Goal: Browse casually

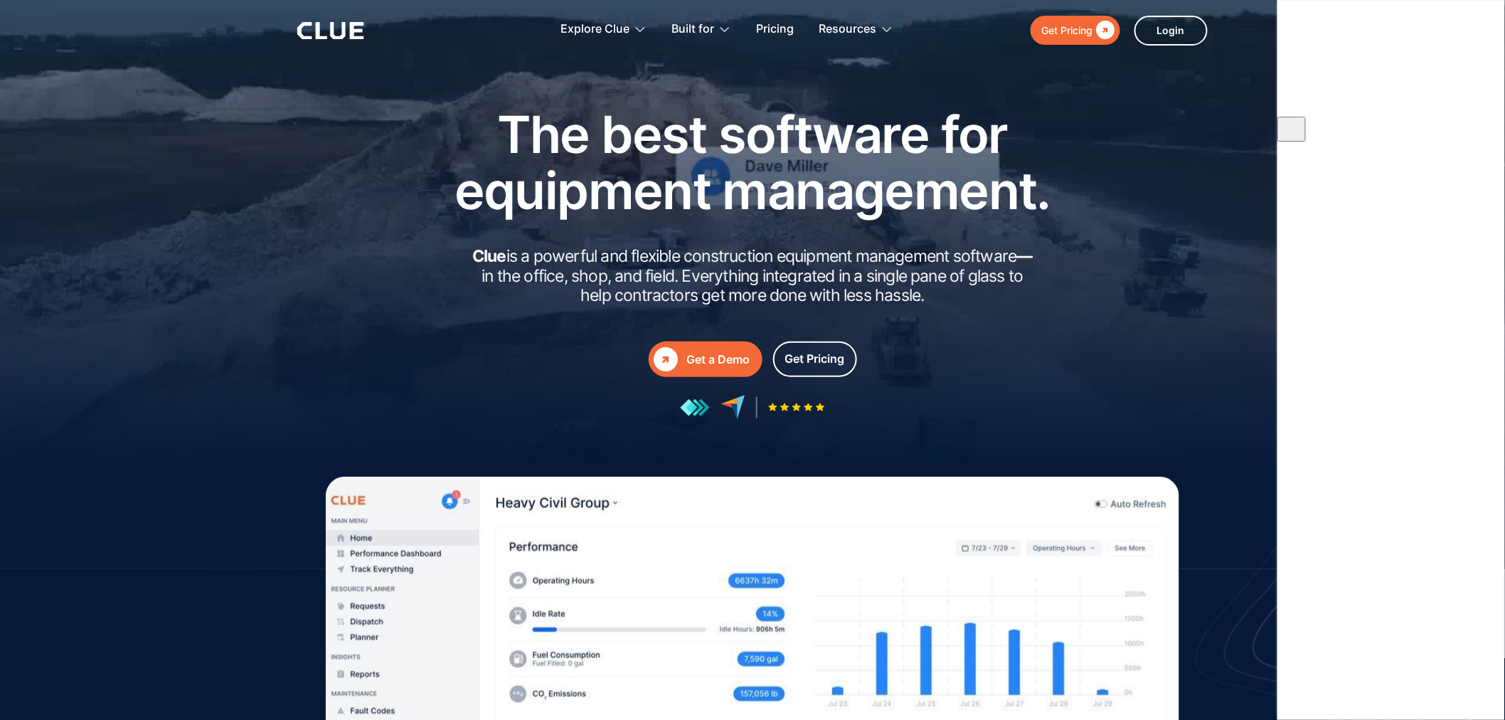
click at [1275, 359] on img at bounding box center [1348, 548] width 314 height 422
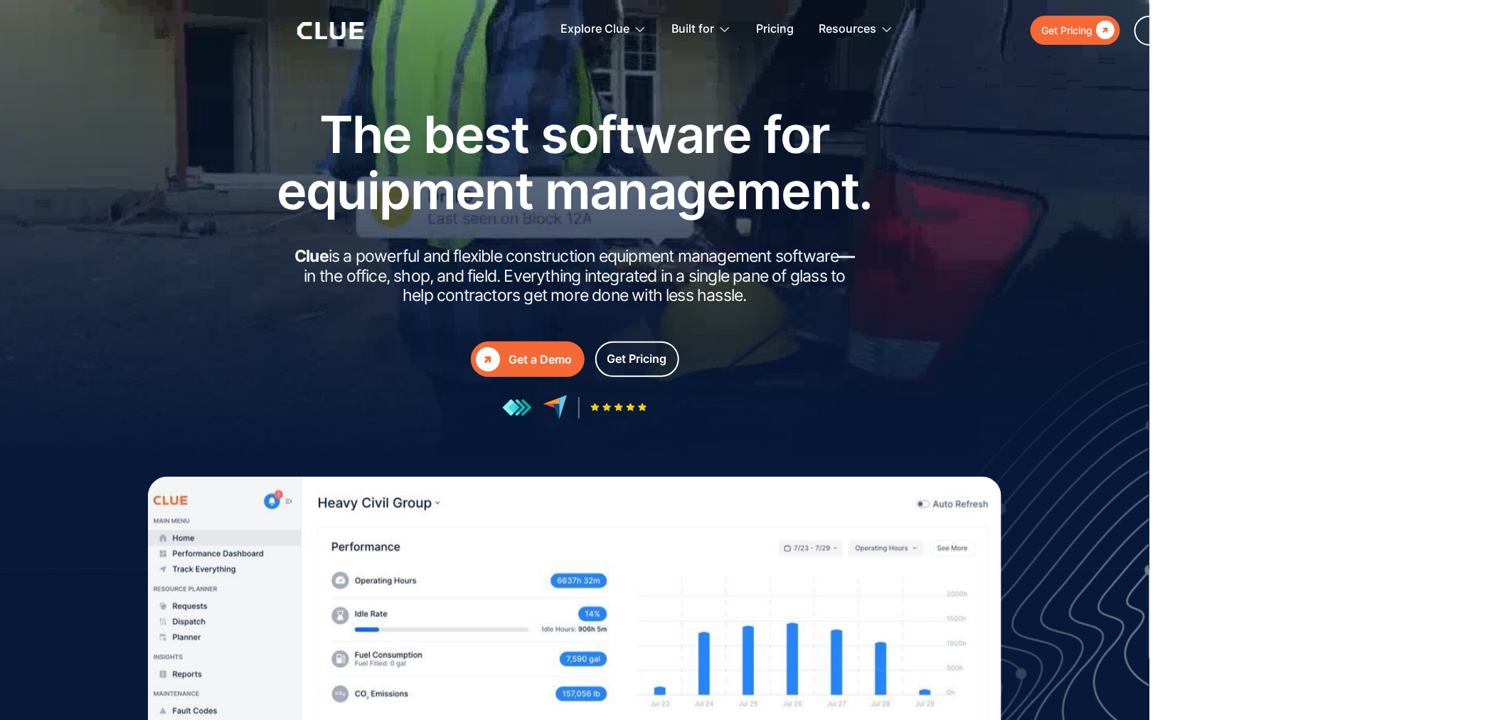
drag, startPoint x: 465, startPoint y: 275, endPoint x: 836, endPoint y: 301, distance: 372.2
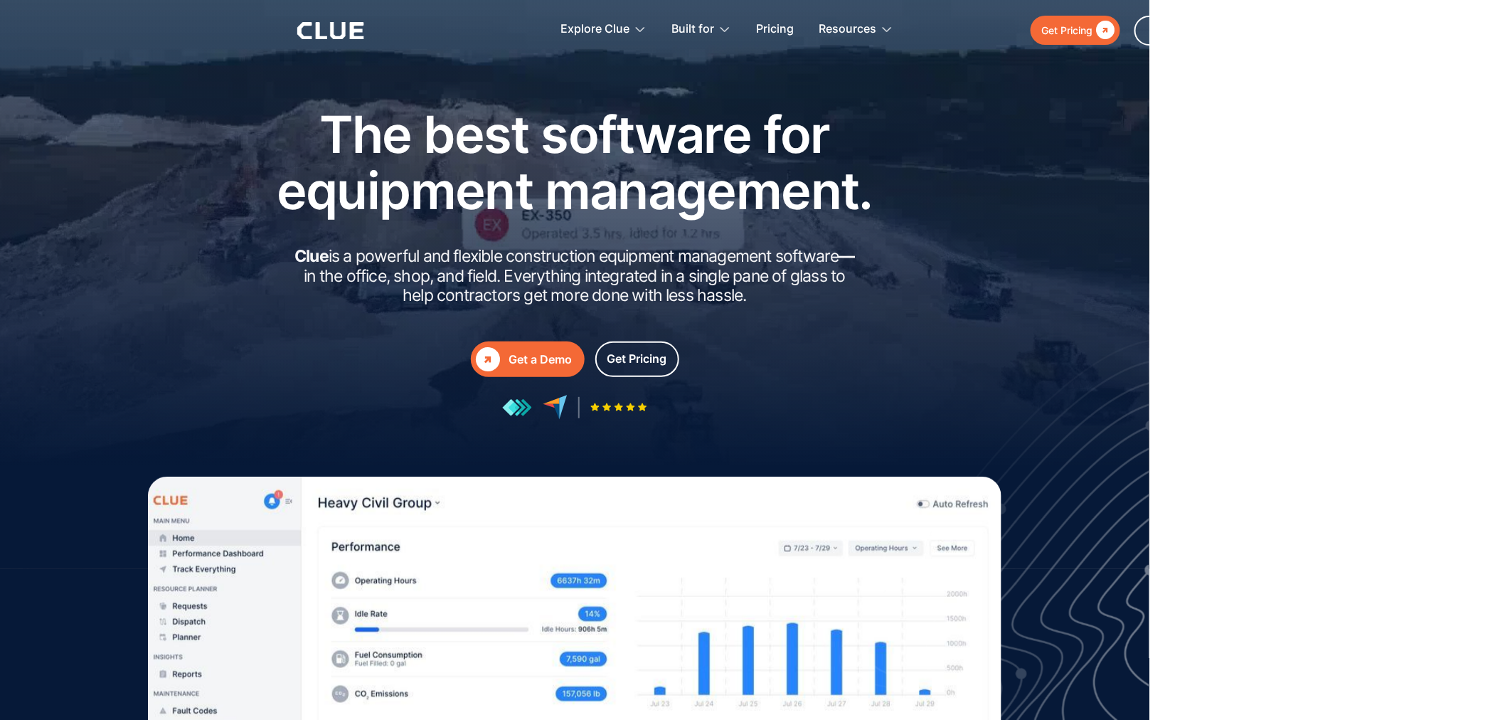
click at [836, 301] on h2 "Clue is a powerful and flexible construction equipment management software — in…" at bounding box center [574, 276] width 569 height 59
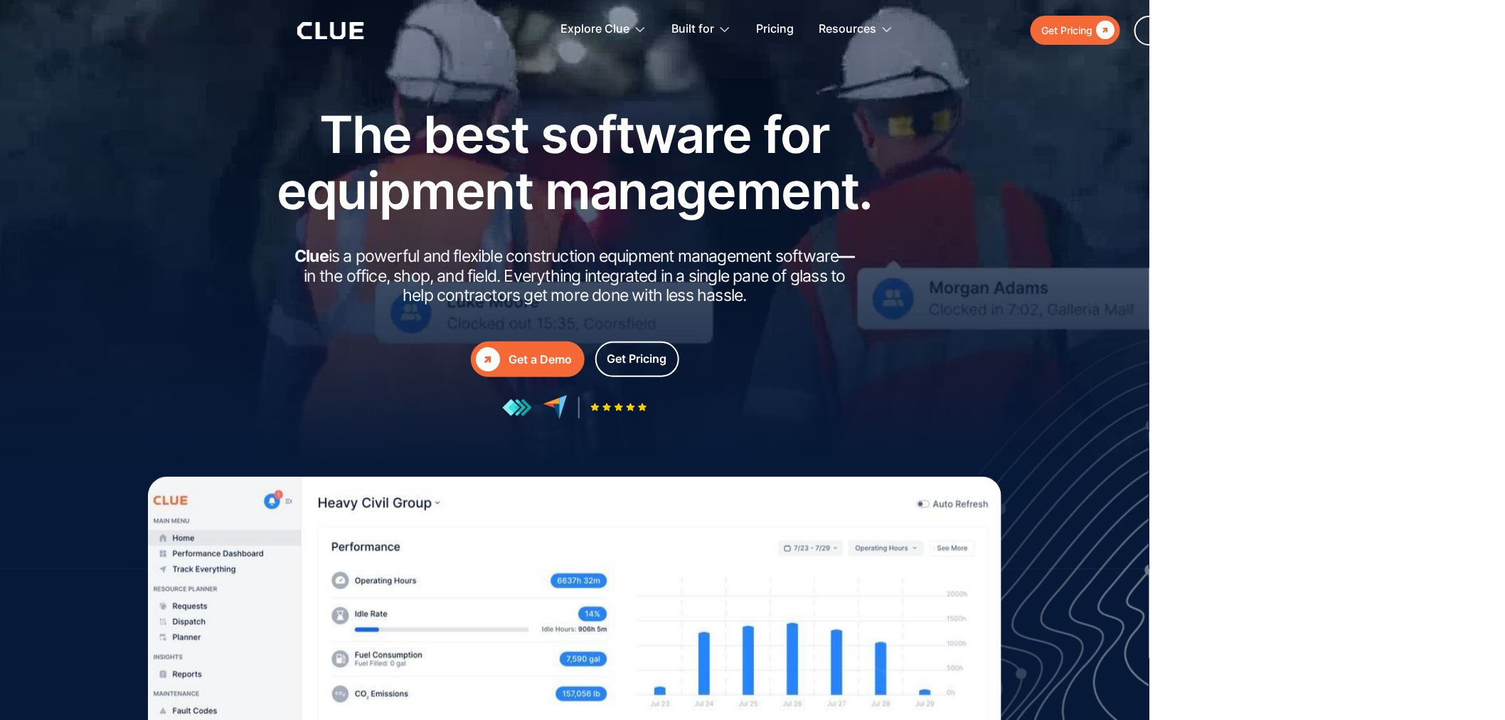
click at [589, 294] on h2 "Clue is a powerful and flexible construction equipment management software — in…" at bounding box center [574, 276] width 569 height 59
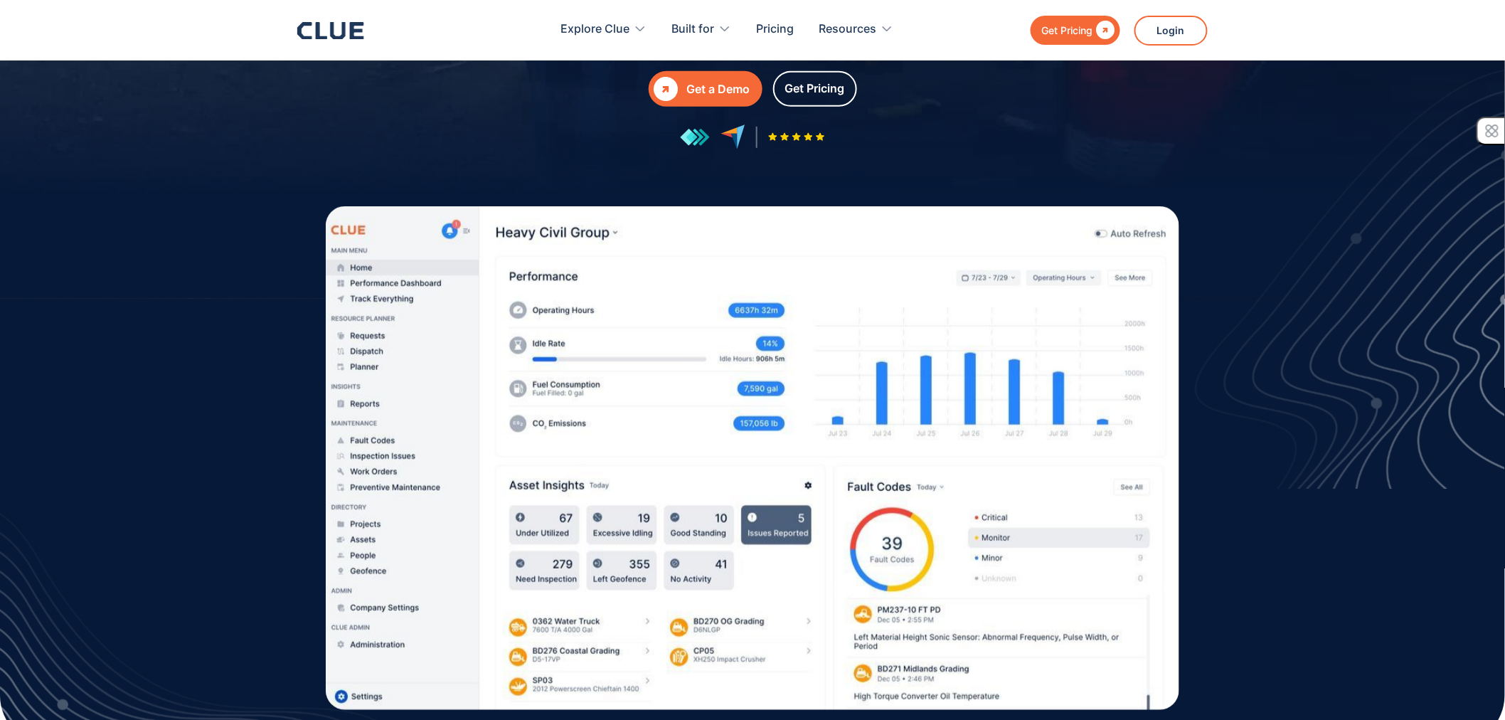
scroll to position [632, 0]
